Goal: Task Accomplishment & Management: Use online tool/utility

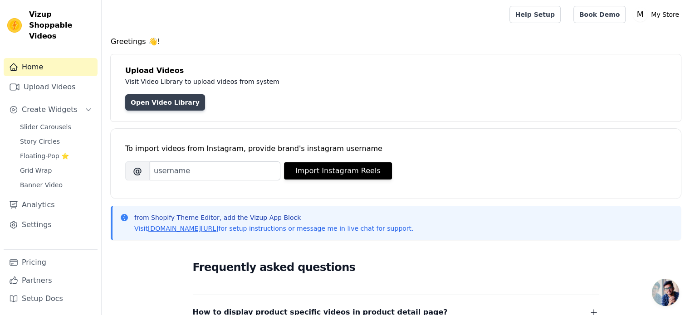
click at [171, 105] on link "Open Video Library" at bounding box center [165, 102] width 80 height 16
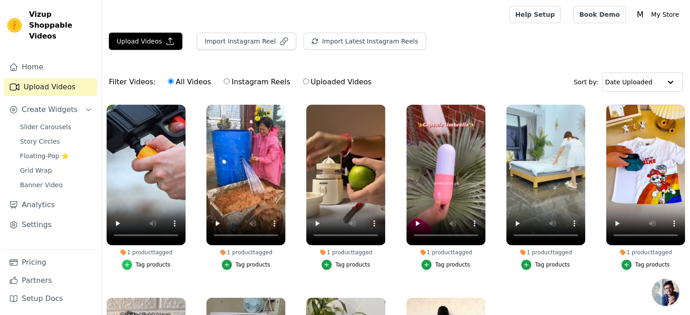
click at [129, 265] on icon "button" at bounding box center [127, 265] width 6 height 6
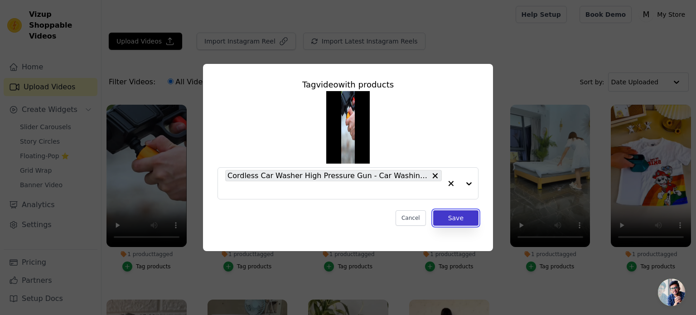
click at [463, 223] on button "Save" at bounding box center [455, 217] width 45 height 15
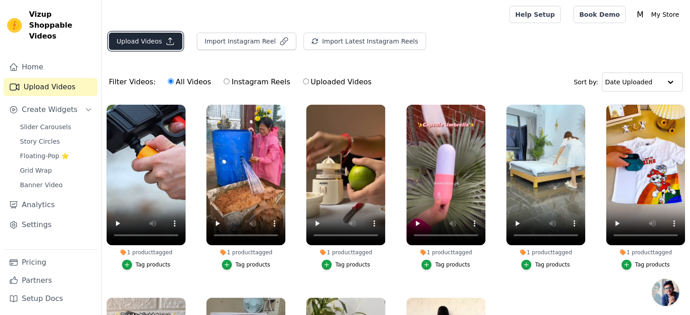
click at [146, 39] on button "Upload Videos" at bounding box center [145, 41] width 73 height 17
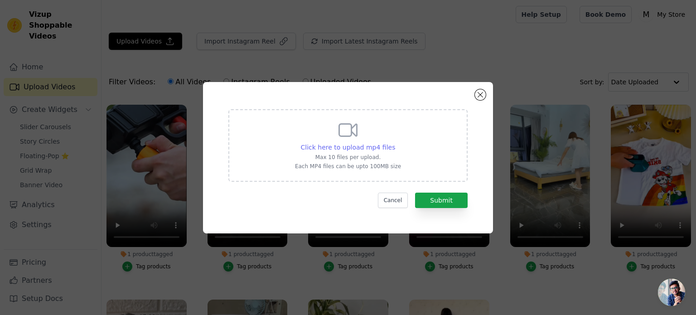
click at [364, 150] on span "Click here to upload mp4 files" at bounding box center [348, 147] width 95 height 7
click at [395, 143] on input "Click here to upload mp4 files Max 10 files per upload. Each MP4 files can be u…" at bounding box center [395, 142] width 0 height 0
type input "C:\fakepath\WhatsApp Video 2025-07-30 at 5.12.10 PM.mp4"
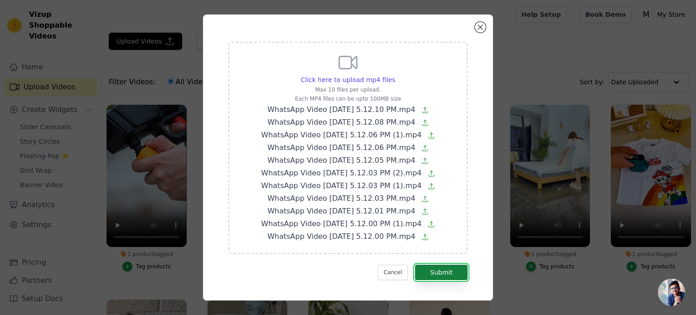
click at [445, 270] on button "Submit" at bounding box center [441, 272] width 53 height 15
click at [394, 268] on button "Cancel" at bounding box center [393, 272] width 30 height 15
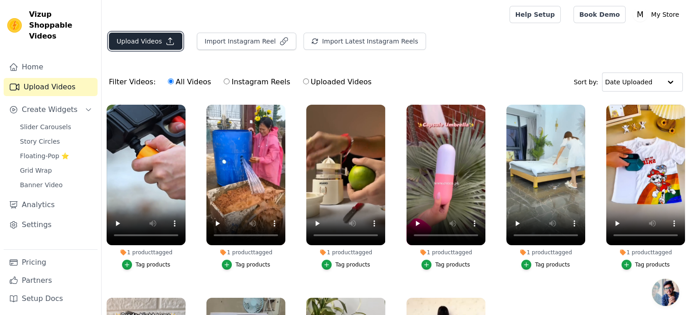
click at [165, 41] on icon "button" at bounding box center [169, 41] width 9 height 9
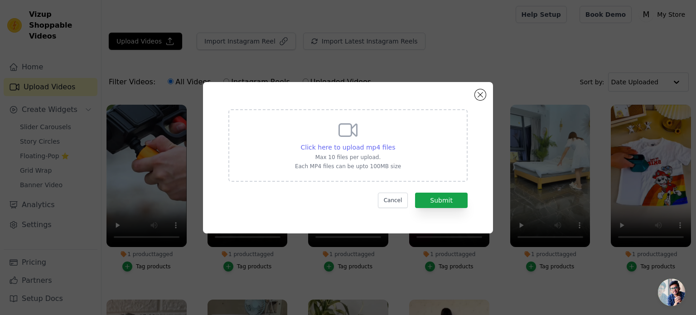
click at [338, 151] on span "Click here to upload mp4 files" at bounding box center [348, 147] width 95 height 7
click at [395, 143] on input "Click here to upload mp4 files Max 10 files per upload. Each MP4 files can be u…" at bounding box center [395, 142] width 0 height 0
type input "C:\fakepath\WhatsApp Video 2025-07-30 at 5.12.10 PM.mp4"
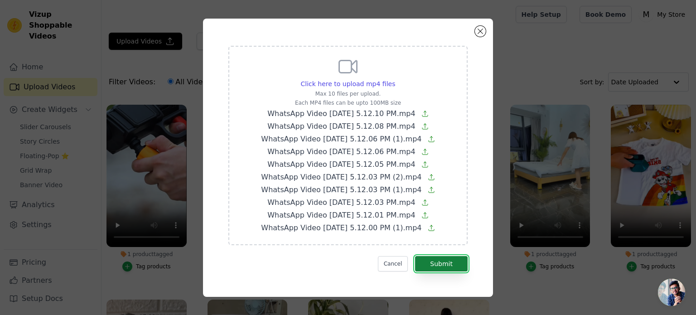
click at [453, 261] on button "Submit" at bounding box center [441, 263] width 53 height 15
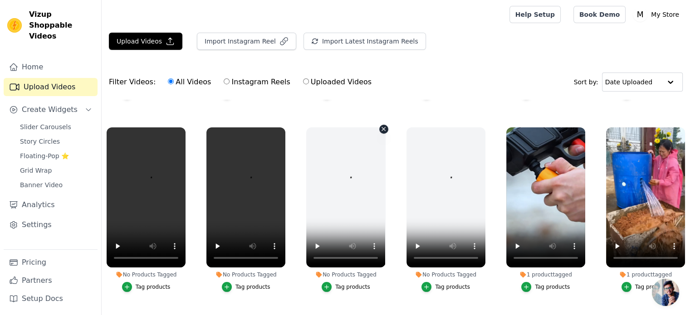
scroll to position [77, 0]
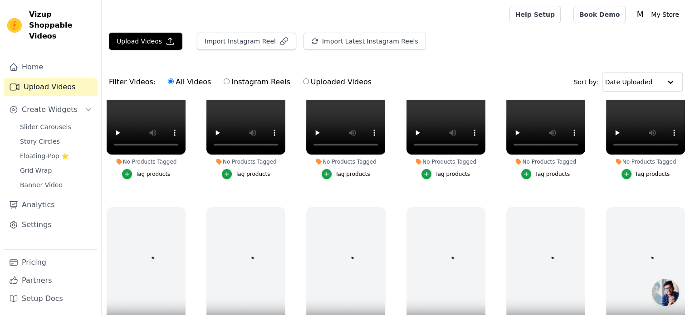
scroll to position [227, 0]
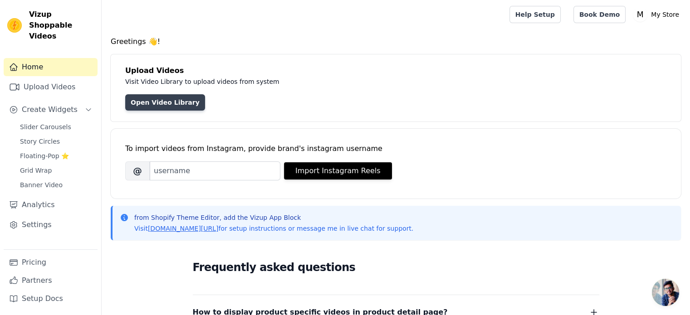
click at [166, 102] on link "Open Video Library" at bounding box center [165, 102] width 80 height 16
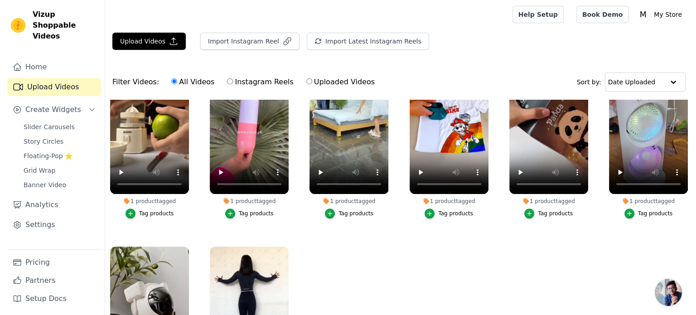
scroll to position [349, 0]
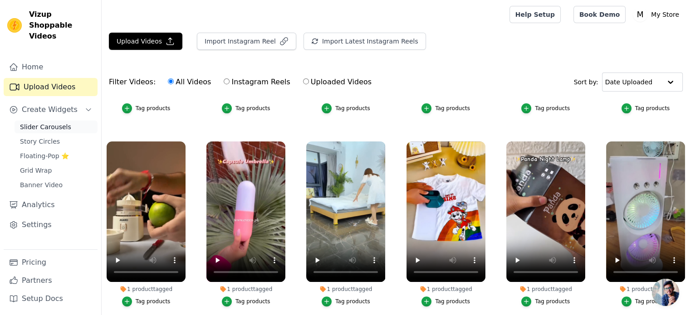
click at [34, 122] on span "Slider Carousels" at bounding box center [45, 126] width 51 height 9
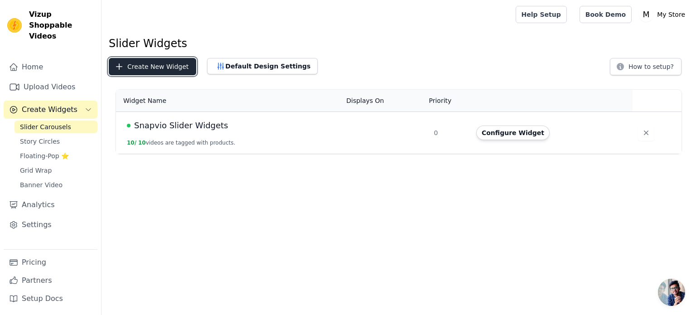
click at [154, 68] on button "Create New Widget" at bounding box center [153, 66] width 88 height 17
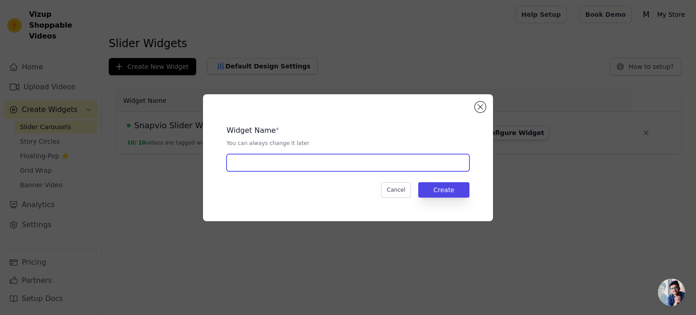
click at [309, 163] on input "text" at bounding box center [348, 162] width 243 height 17
type input "Snapvio Slider Widgets"
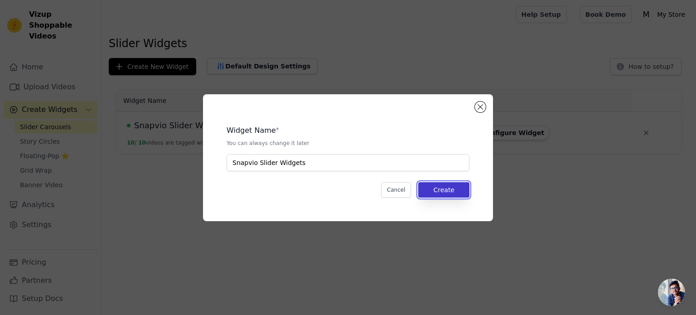
click at [444, 193] on button "Create" at bounding box center [443, 189] width 51 height 15
drag, startPoint x: 422, startPoint y: 69, endPoint x: 488, endPoint y: 102, distance: 74.0
click at [426, 70] on div "Widget Name * You can always change it later Snapvio Slider Widgets Cancel Crea…" at bounding box center [348, 157] width 696 height 315
